Goal: Check status: Check status

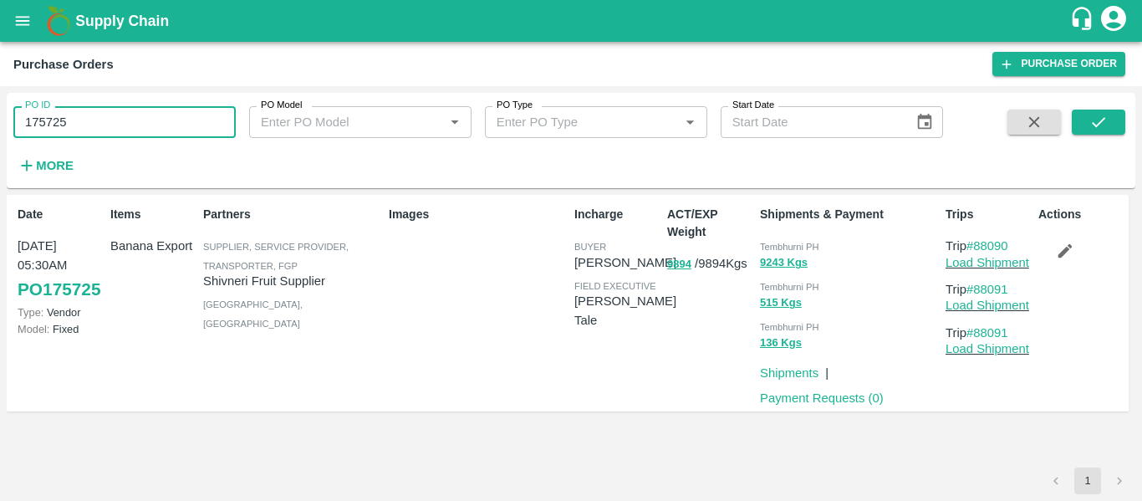
click at [89, 124] on input "175725" at bounding box center [124, 122] width 222 height 32
paste input "text"
type input "175717"
click at [1102, 142] on span at bounding box center [1099, 144] width 54 height 69
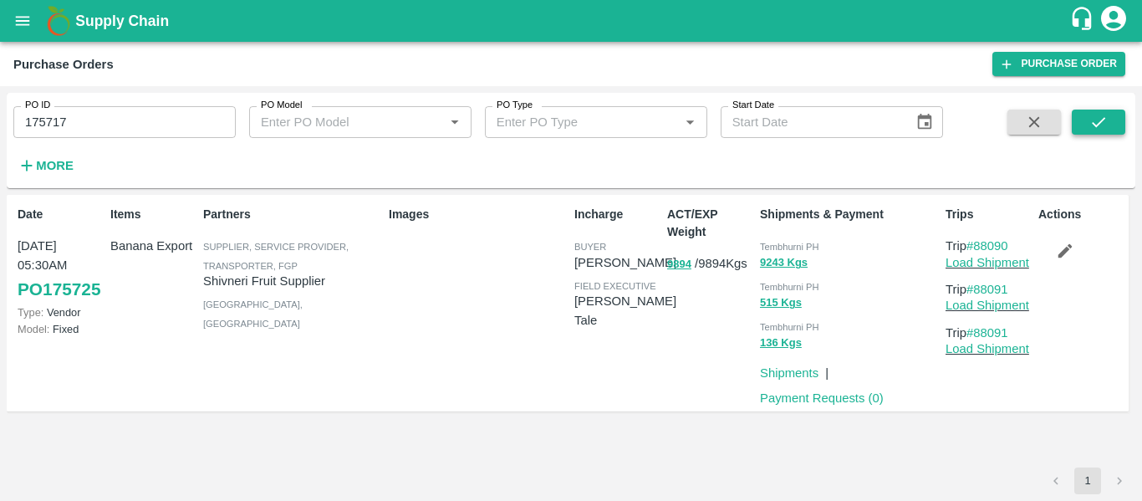
click at [1100, 123] on icon "submit" at bounding box center [1098, 122] width 13 height 10
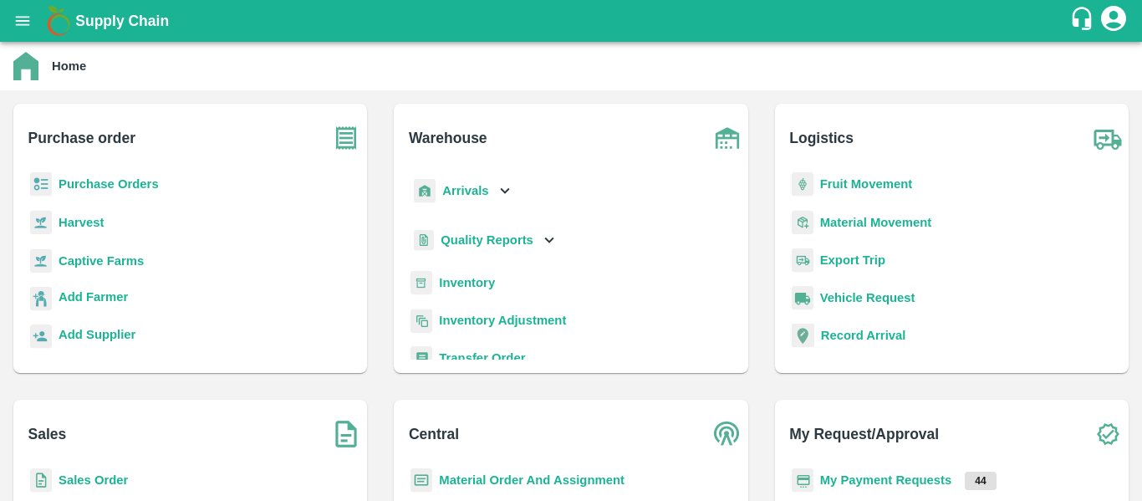
click at [99, 183] on b "Purchase Orders" at bounding box center [109, 183] width 100 height 13
click at [854, 174] on div "Fruit Movement" at bounding box center [952, 191] width 327 height 38
click at [851, 186] on b "Fruit Movement" at bounding box center [866, 183] width 93 height 13
click at [496, 192] on icon at bounding box center [505, 190] width 18 height 18
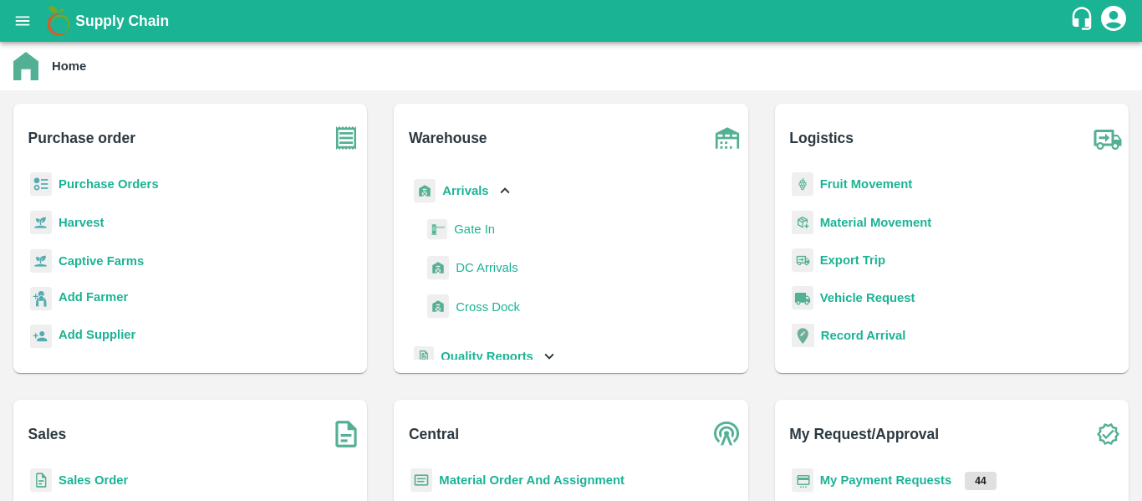
click at [473, 272] on span "DC Arrivals" at bounding box center [487, 267] width 62 height 18
